Goal: Task Accomplishment & Management: Complete application form

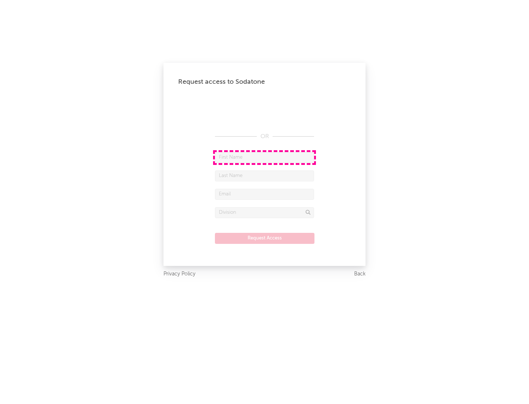
click at [264, 157] on input "text" at bounding box center [264, 157] width 99 height 11
type input "[PERSON_NAME]"
click at [264, 175] on input "text" at bounding box center [264, 175] width 99 height 11
type input "[PERSON_NAME]"
click at [264, 194] on input "text" at bounding box center [264, 194] width 99 height 11
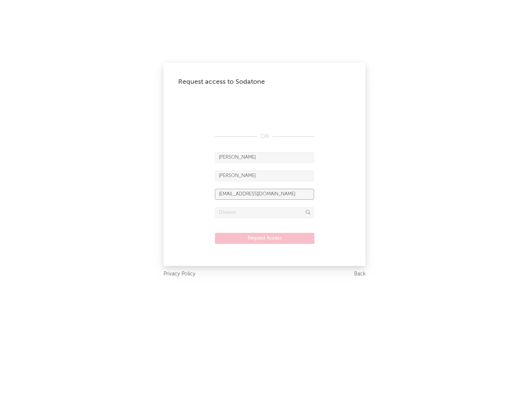
type input "[EMAIL_ADDRESS][DOMAIN_NAME]"
click at [264, 212] on input "text" at bounding box center [264, 212] width 99 height 11
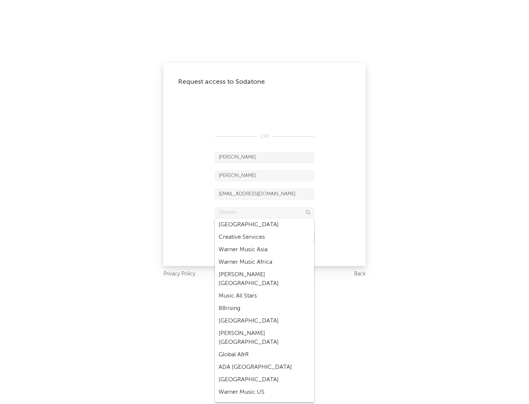
click at [264, 290] on div "Music All Stars" at bounding box center [264, 296] width 99 height 12
type input "Music All Stars"
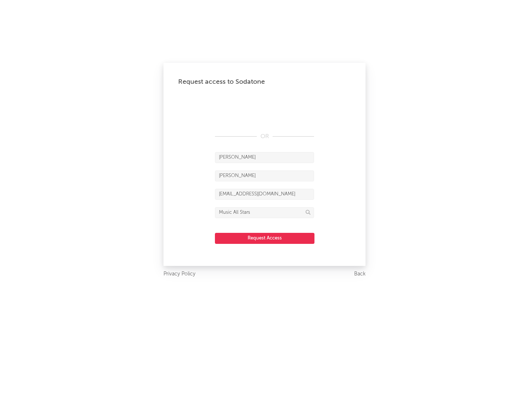
click at [264, 238] on button "Request Access" at bounding box center [264, 238] width 99 height 11
